Goal: Task Accomplishment & Management: Use online tool/utility

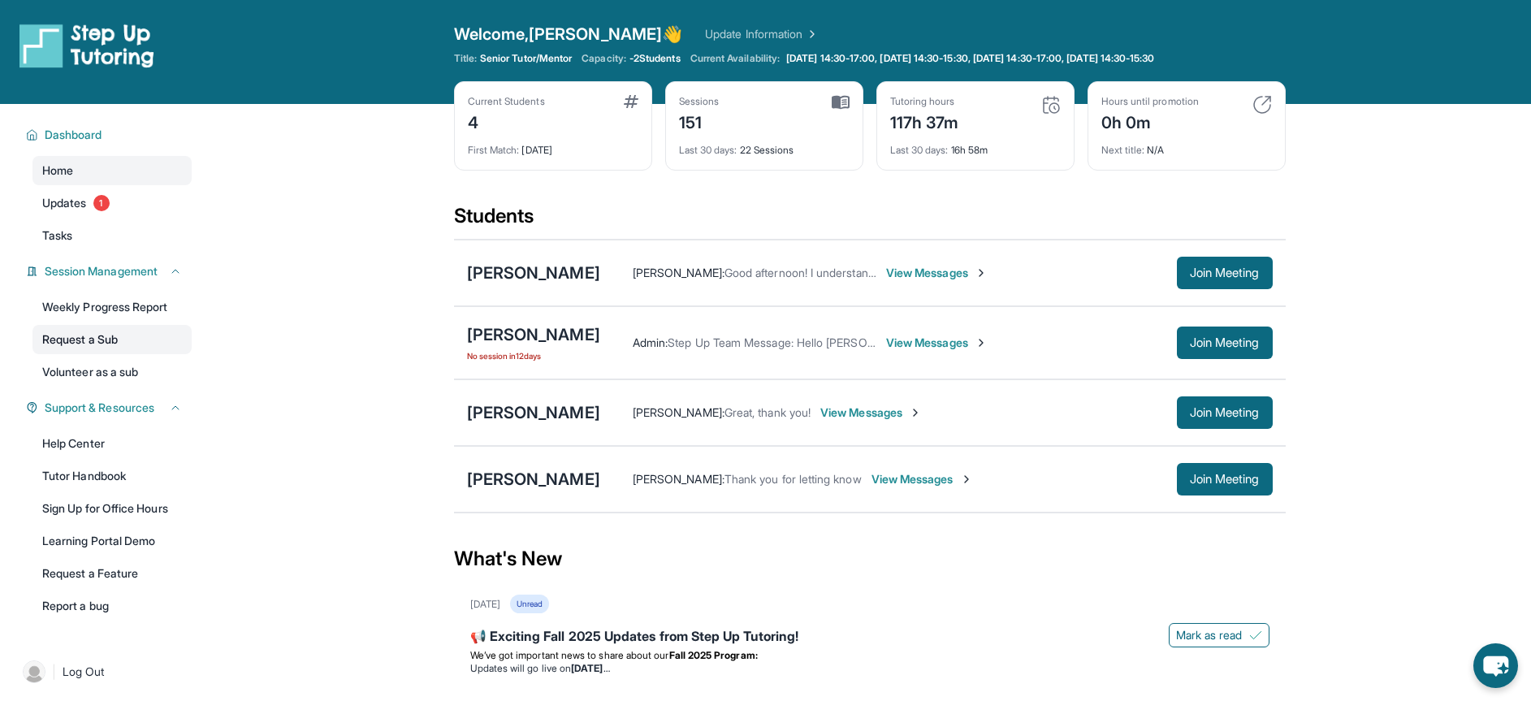
click at [130, 340] on link "Request a Sub" at bounding box center [111, 339] width 159 height 29
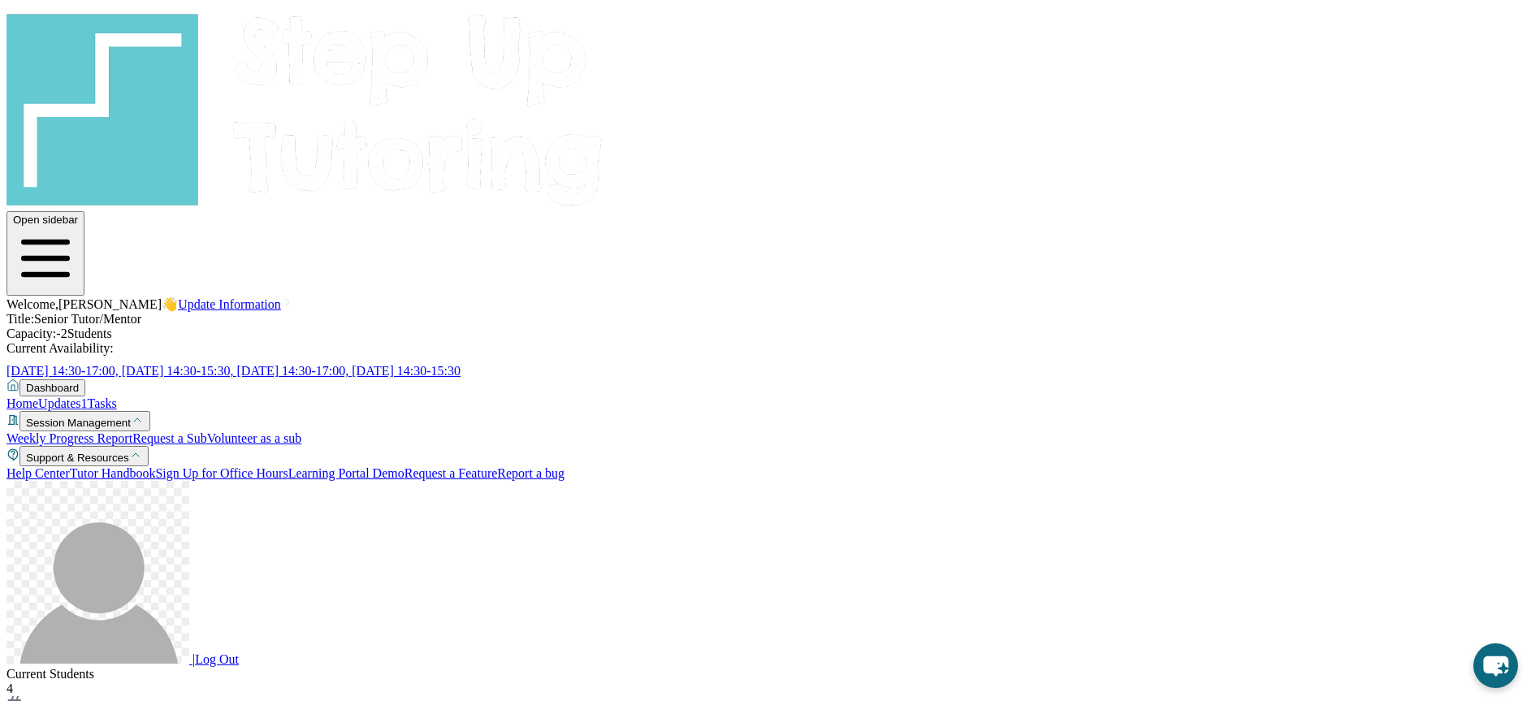
scroll to position [136, 0]
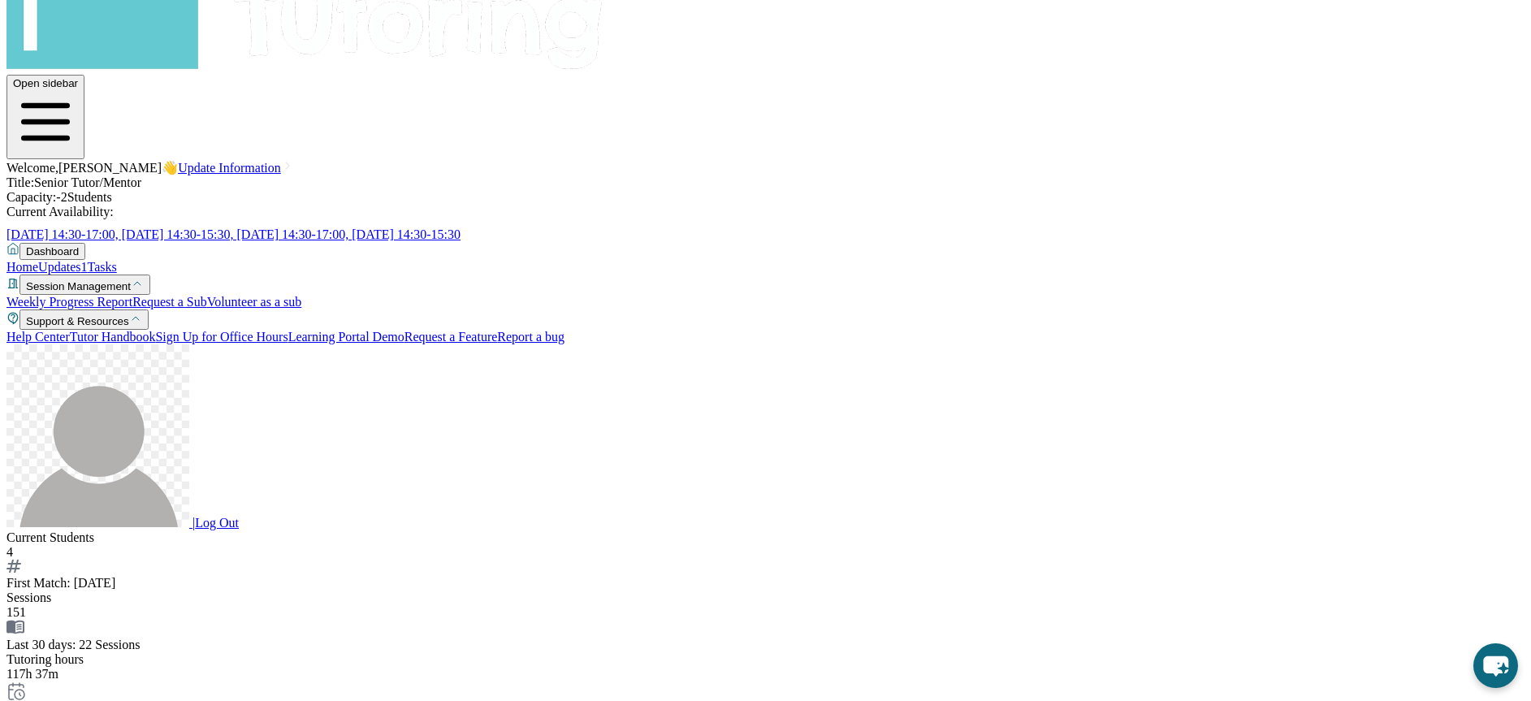
click at [132, 295] on link "Request a Sub" at bounding box center [169, 302] width 75 height 14
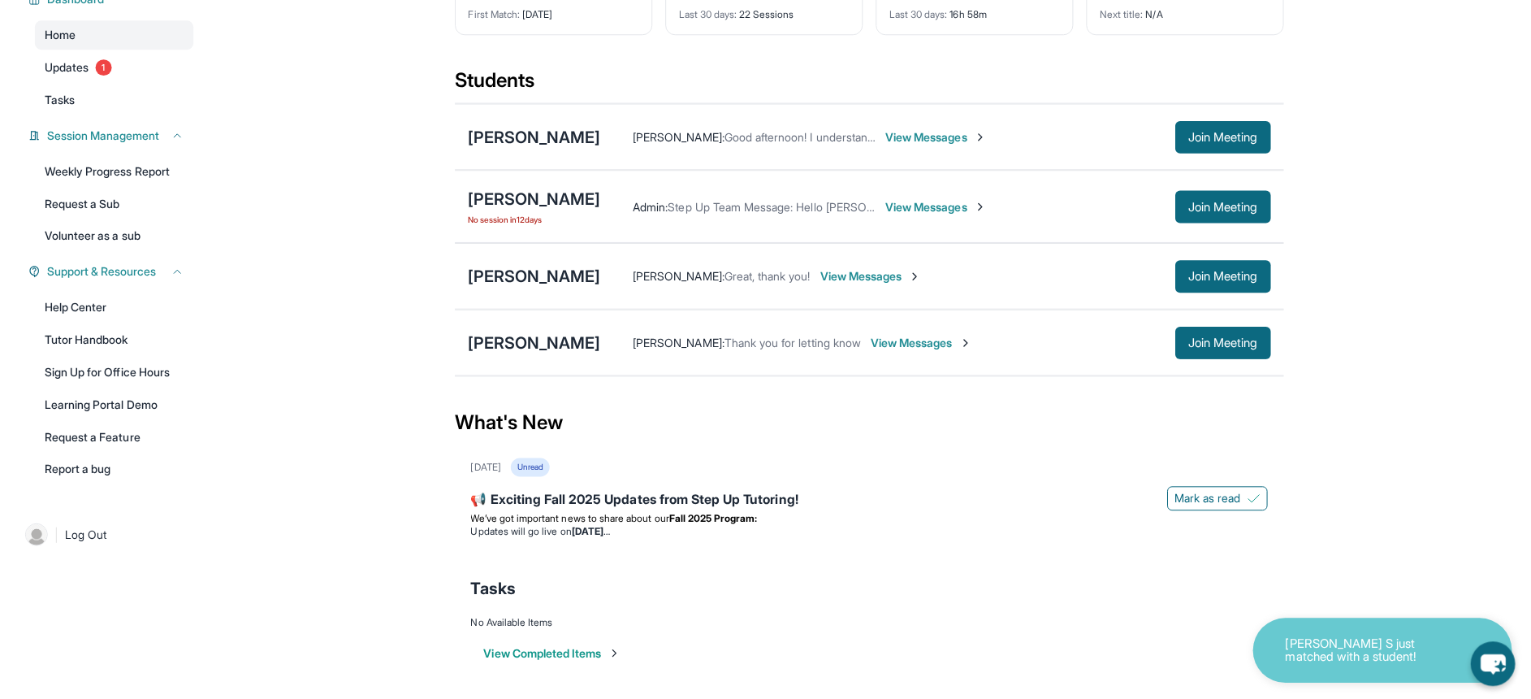
scroll to position [136, 0]
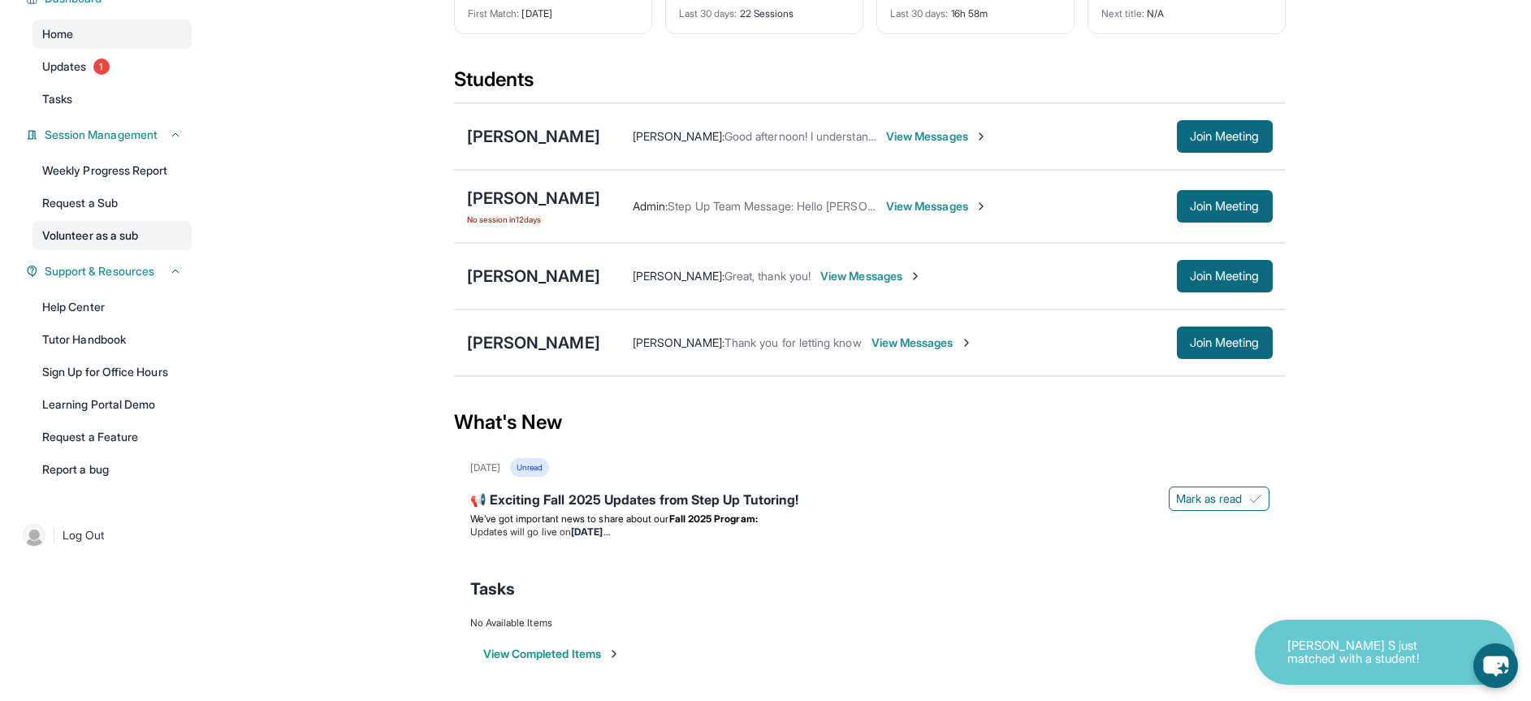
click at [149, 221] on link "Volunteer as a sub" at bounding box center [111, 235] width 159 height 29
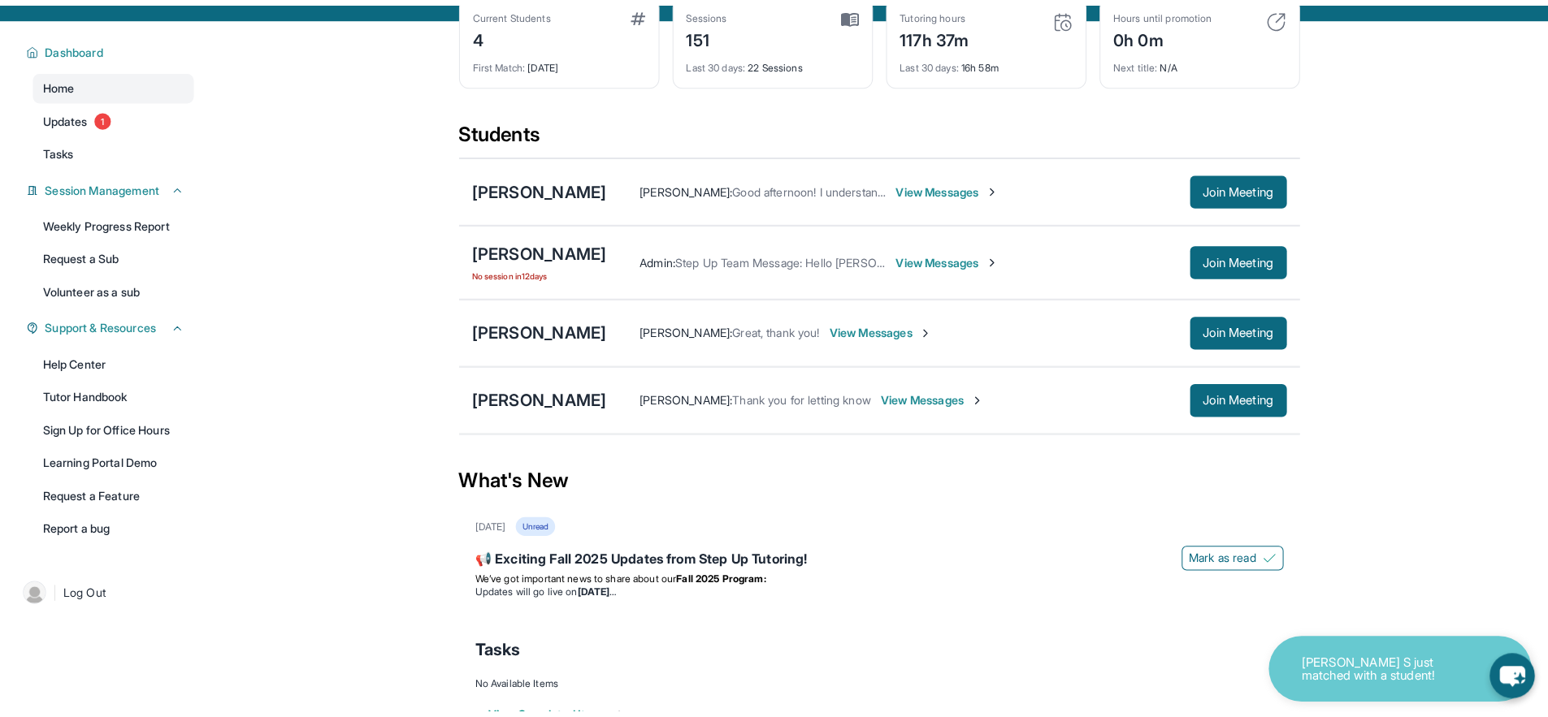
scroll to position [0, 0]
